Goal: Information Seeking & Learning: Find specific fact

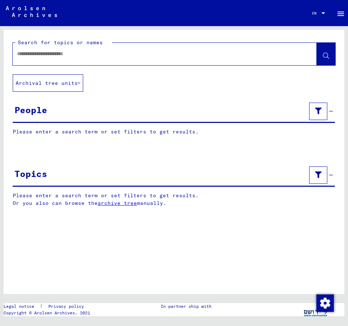
click at [36, 54] on input "text" at bounding box center [158, 54] width 282 height 8
type input "**********"
click at [326, 55] on icon at bounding box center [326, 56] width 6 height 6
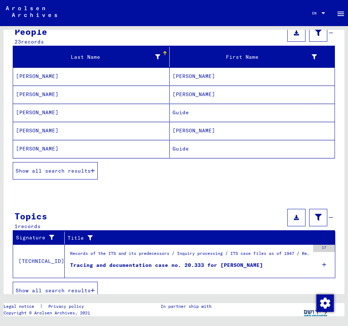
scroll to position [93, 0]
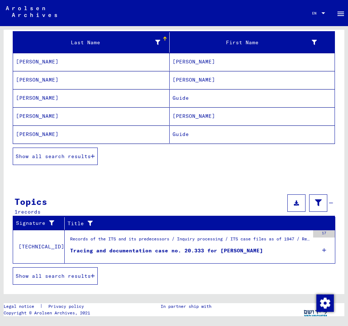
click at [80, 156] on span "Show all search results" at bounding box center [53, 156] width 75 height 7
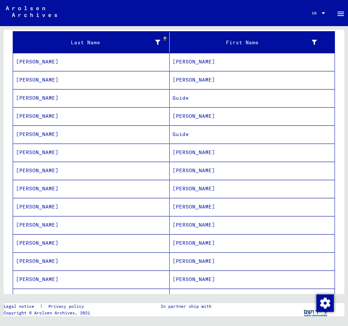
click at [186, 277] on mat-cell "[PERSON_NAME]" at bounding box center [251, 280] width 165 height 18
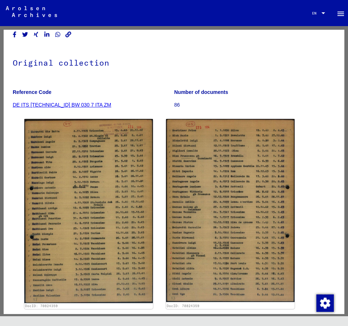
scroll to position [78, 0]
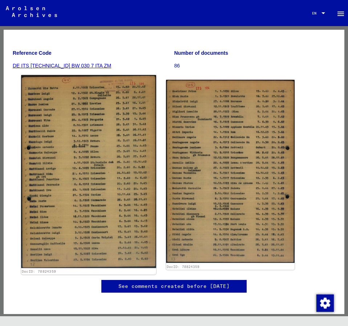
click at [109, 133] on img at bounding box center [88, 171] width 135 height 193
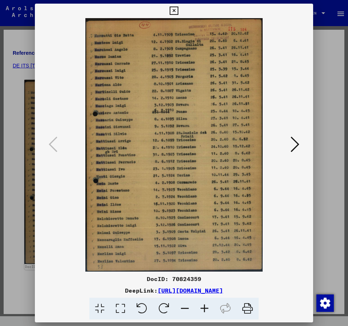
click at [296, 144] on icon at bounding box center [294, 144] width 9 height 17
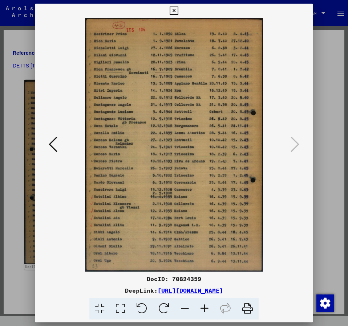
click at [178, 8] on icon at bounding box center [173, 11] width 8 height 9
